Goal: Find specific page/section: Find specific page/section

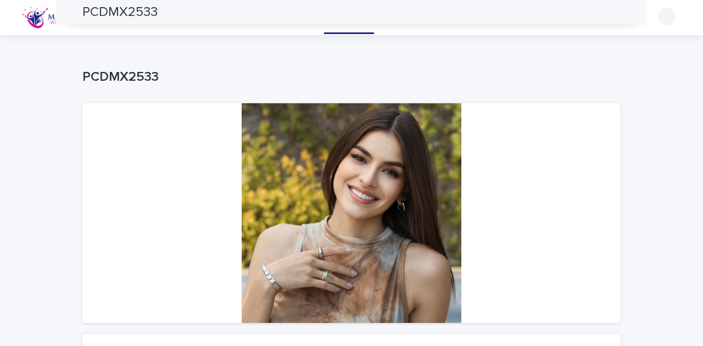
scroll to position [256, 0]
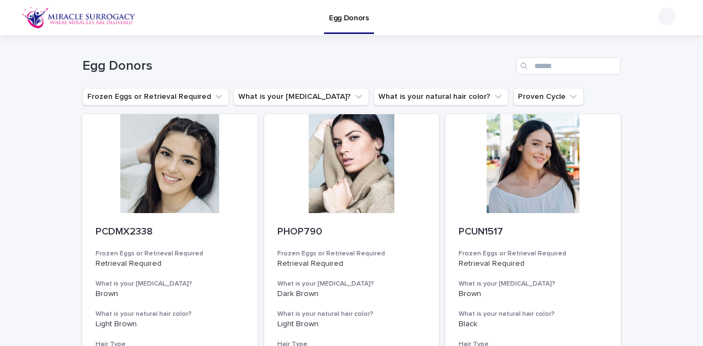
click at [44, 15] on img at bounding box center [79, 18] width 114 height 22
